Goal: Answer question/provide support: Share knowledge or assist other users

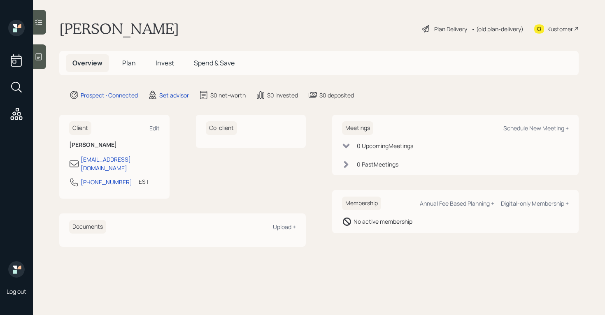
click at [39, 55] on icon at bounding box center [39, 57] width 8 height 8
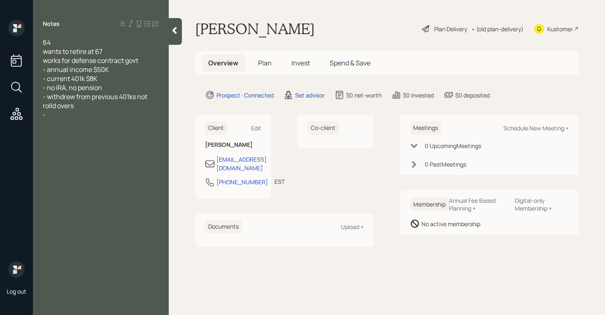
click at [58, 108] on span "- withdrew from previous 401ks not rolld overs" at bounding box center [96, 101] width 106 height 18
click at [58, 115] on div "-" at bounding box center [101, 114] width 116 height 9
click at [42, 63] on div "64 wants to retire at 67 works for defense contract govt - annual income $50K -…" at bounding box center [101, 78] width 136 height 81
click at [45, 61] on span "works for defense contract govt" at bounding box center [90, 60] width 95 height 9
click at [44, 51] on span "wants to retire at 67" at bounding box center [73, 51] width 60 height 9
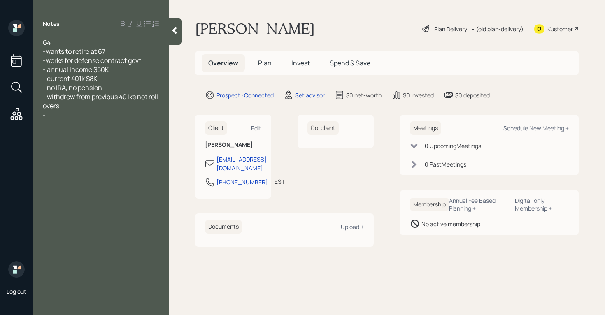
click at [53, 116] on div "-" at bounding box center [101, 114] width 116 height 9
click at [124, 114] on div "- no investment account" at bounding box center [101, 114] width 116 height 9
click at [44, 43] on span "64" at bounding box center [47, 42] width 8 height 9
click at [141, 117] on div "- no investment account" at bounding box center [101, 114] width 116 height 9
click at [60, 41] on div "-64" at bounding box center [101, 42] width 116 height 9
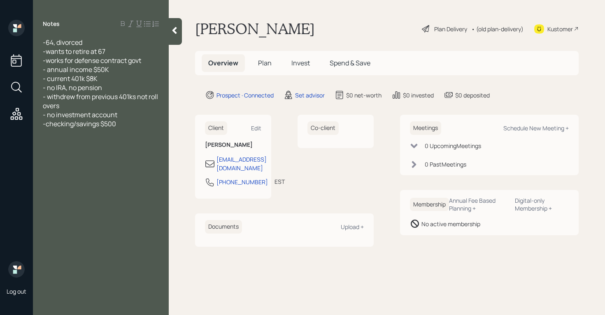
click at [60, 144] on div at bounding box center [101, 141] width 116 height 9
click at [53, 164] on div at bounding box center [101, 160] width 116 height 9
click at [60, 160] on span "- cart payment 660" at bounding box center [72, 160] width 58 height 9
click at [116, 161] on div "- car payment 660" at bounding box center [101, 160] width 116 height 9
click at [53, 143] on span "libailes" at bounding box center [53, 141] width 21 height 9
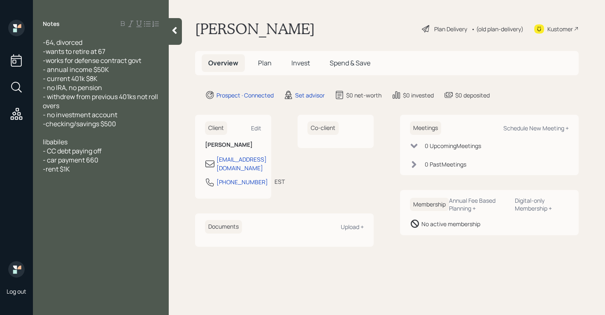
click at [77, 170] on div "-rent $1K" at bounding box center [101, 169] width 116 height 9
click at [86, 158] on span "- car payment 660" at bounding box center [71, 160] width 56 height 9
click at [140, 199] on div "- no travel mayb once a year" at bounding box center [101, 196] width 116 height 9
click at [119, 78] on div "- current 401k $8K" at bounding box center [101, 78] width 116 height 9
click at [73, 102] on div "- withdrew from previous 401ks not roll overs" at bounding box center [101, 101] width 116 height 18
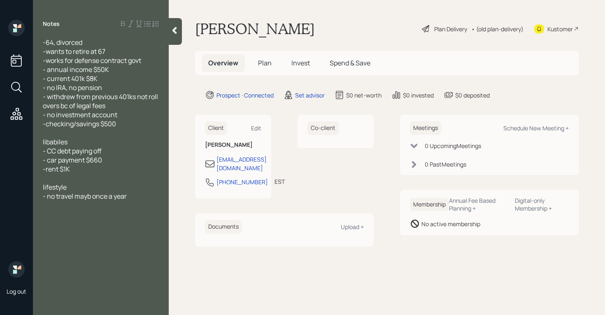
drag, startPoint x: 101, startPoint y: 126, endPoint x: 109, endPoint y: 128, distance: 8.1
click at [101, 126] on span "-checking/savings $500" at bounding box center [79, 123] width 73 height 9
drag, startPoint x: 62, startPoint y: 141, endPoint x: 90, endPoint y: 143, distance: 28.5
click at [62, 141] on span "libabiles" at bounding box center [55, 141] width 25 height 9
click at [116, 153] on div "- CC debt paying off" at bounding box center [101, 150] width 116 height 9
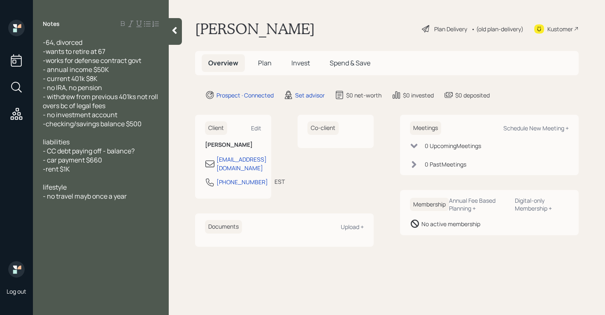
click at [126, 162] on div "- car payment $660" at bounding box center [101, 160] width 116 height 9
click at [147, 198] on div "- no travel mayb once a year" at bounding box center [101, 196] width 116 height 9
click at [181, 25] on div at bounding box center [175, 31] width 13 height 27
